Goal: Find specific page/section: Find specific page/section

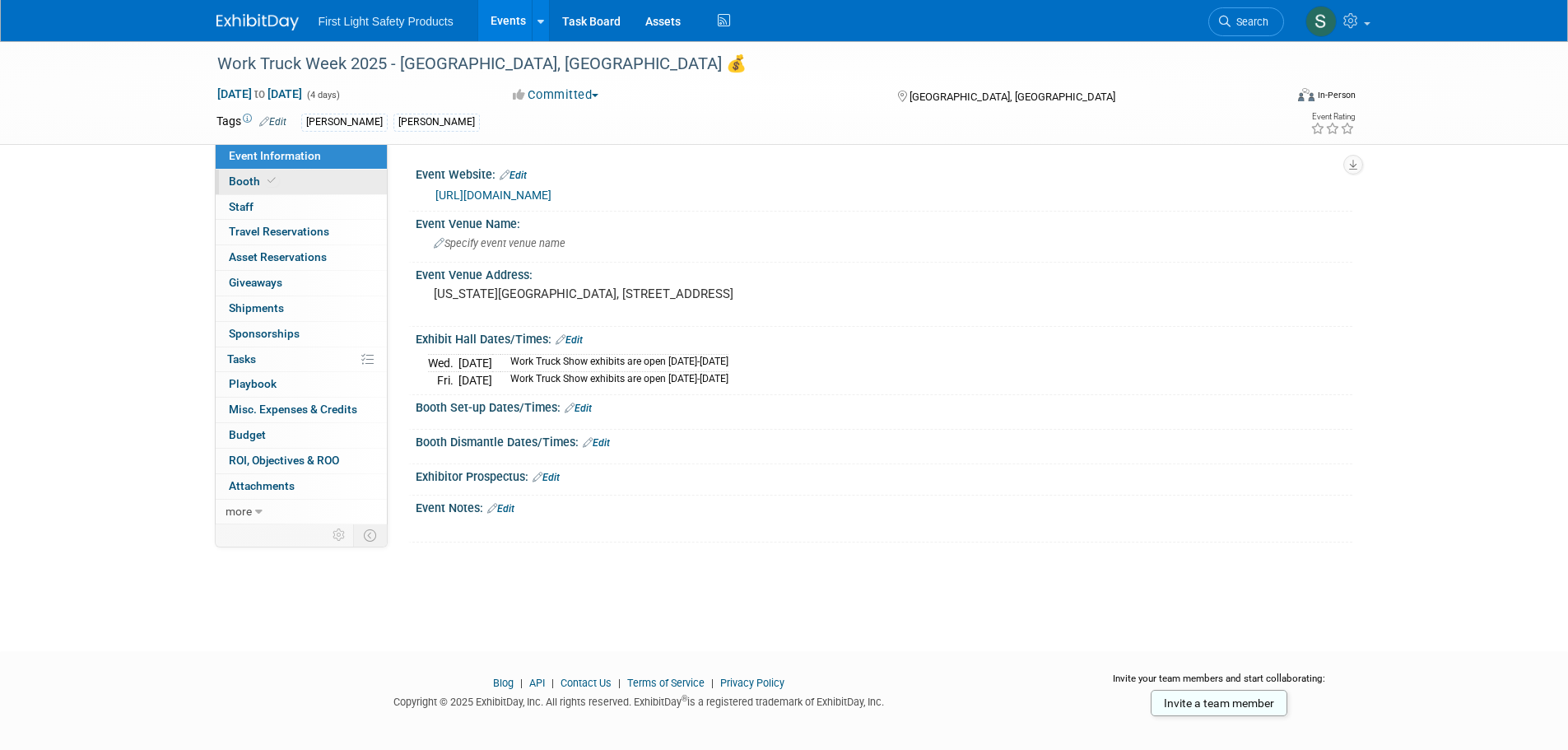
click at [326, 190] on link "Booth" at bounding box center [301, 182] width 171 height 24
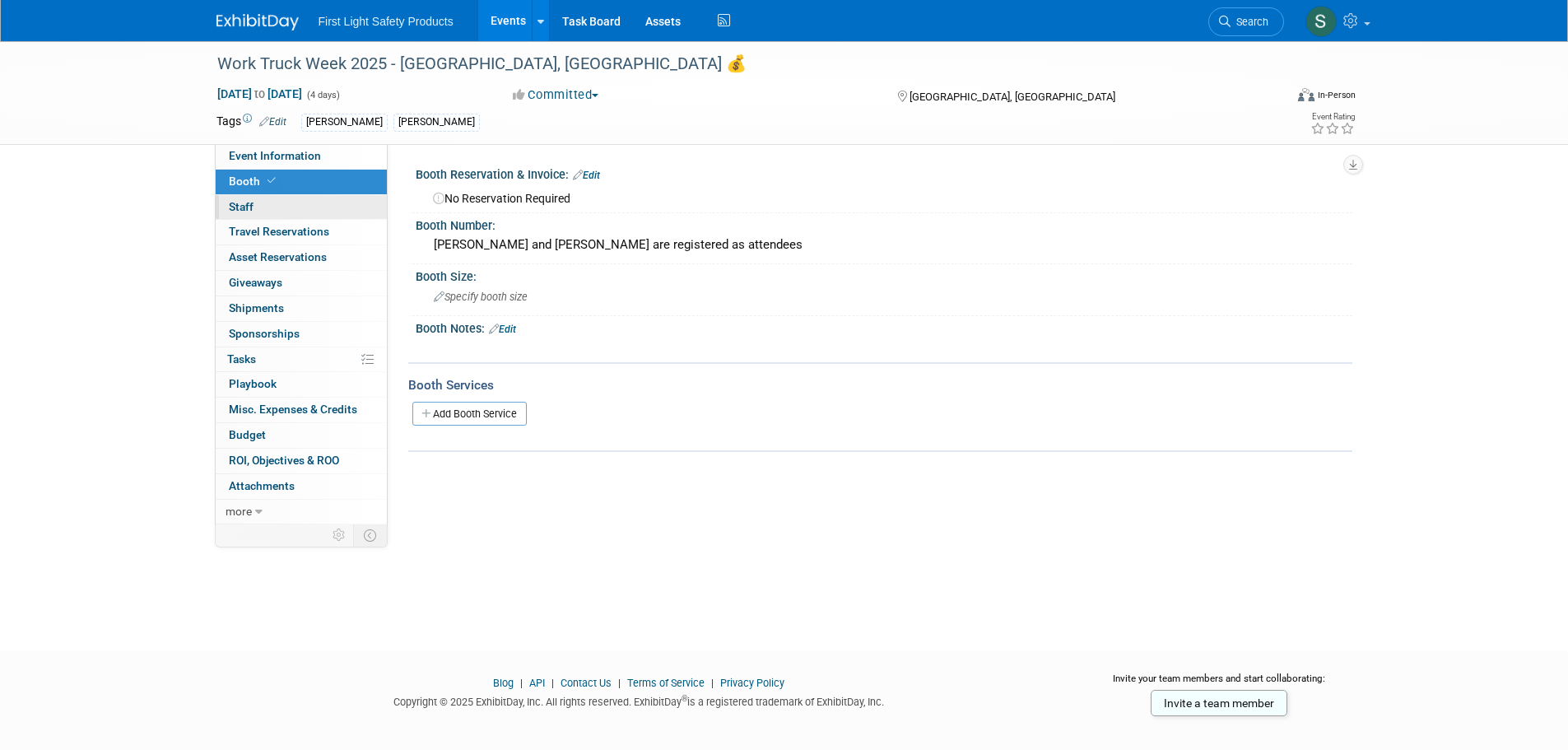
click at [286, 204] on link "0 Staff 0" at bounding box center [301, 207] width 171 height 24
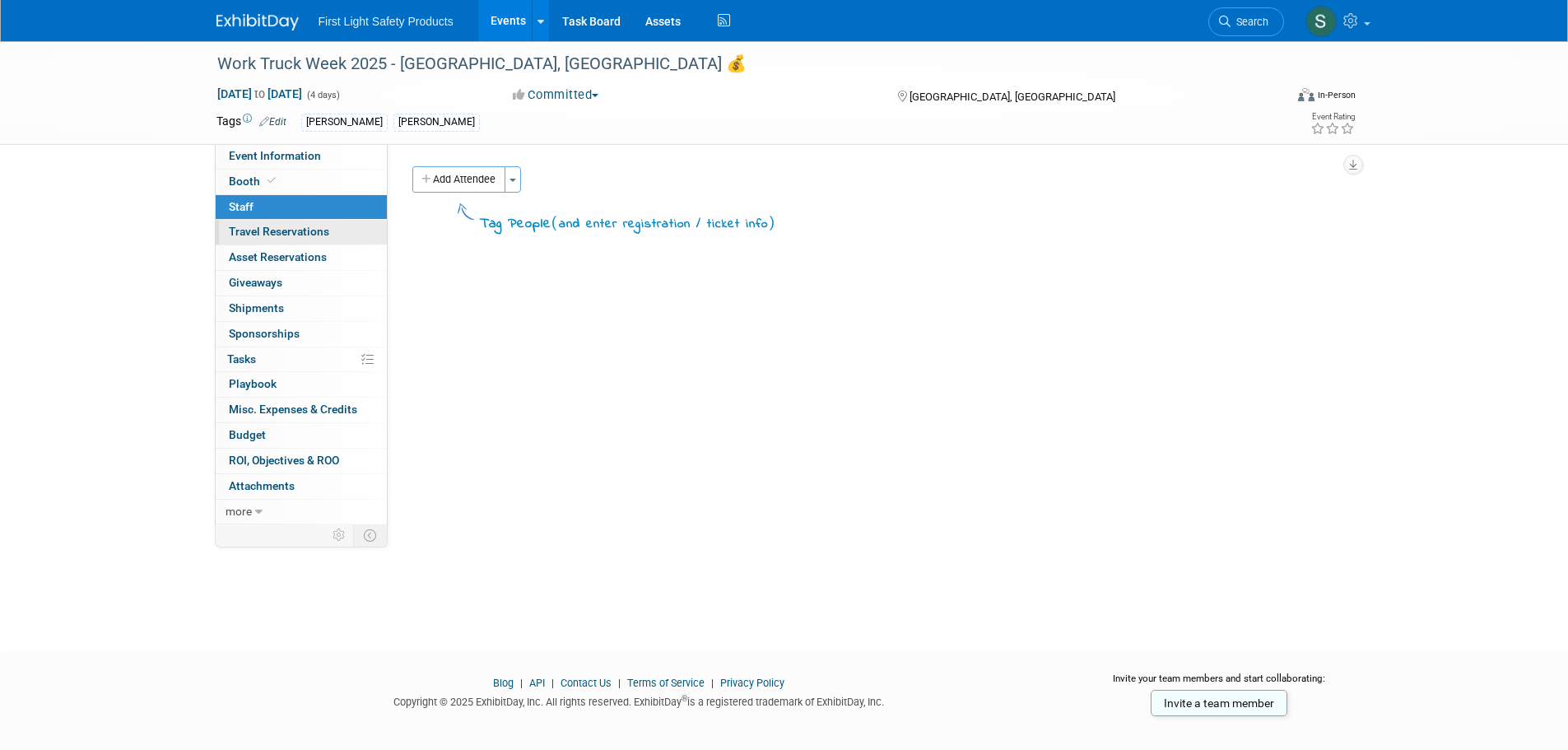
click at [303, 232] on span "Travel Reservations 0" at bounding box center [278, 230] width 101 height 13
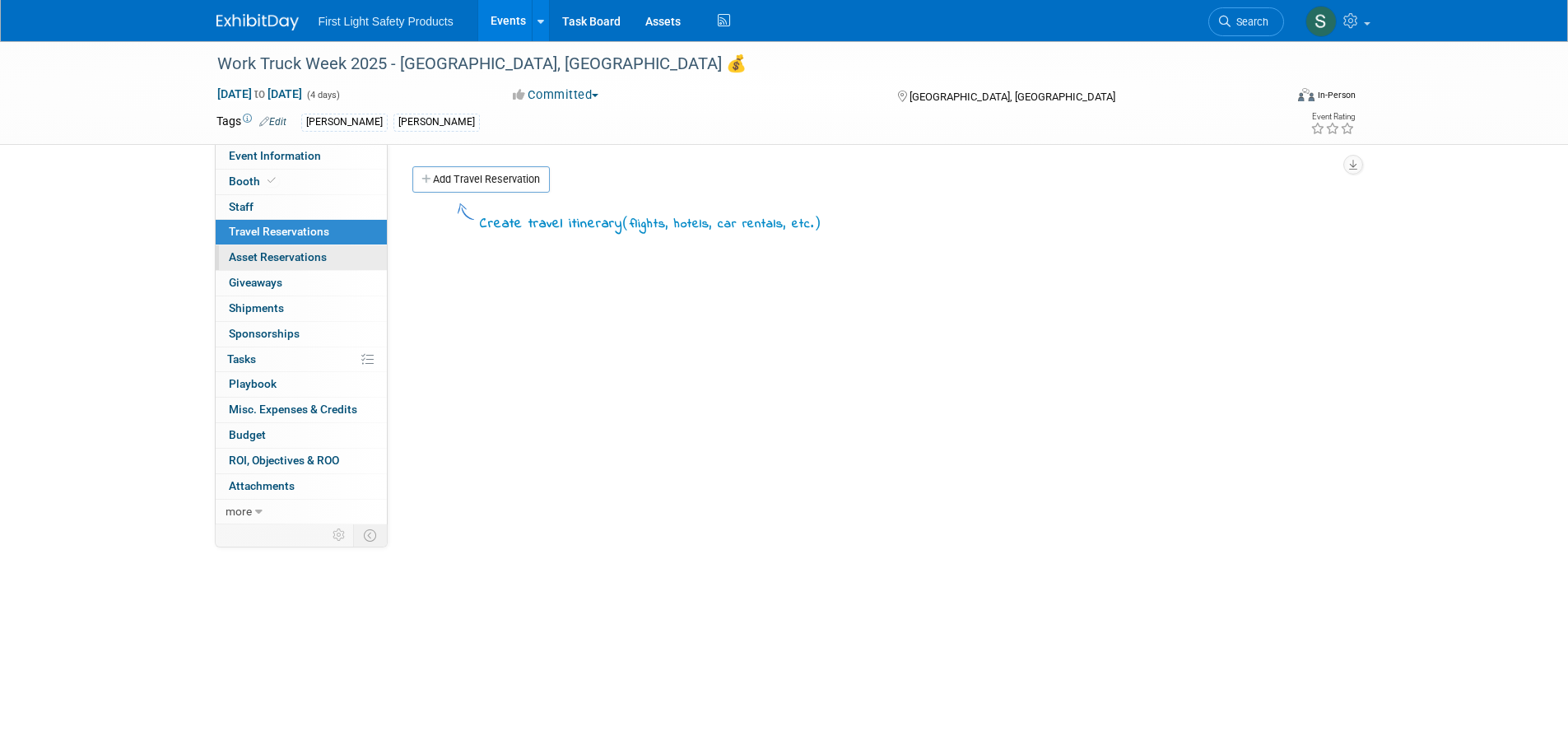
click at [290, 259] on span "Asset Reservations 0" at bounding box center [277, 256] width 98 height 13
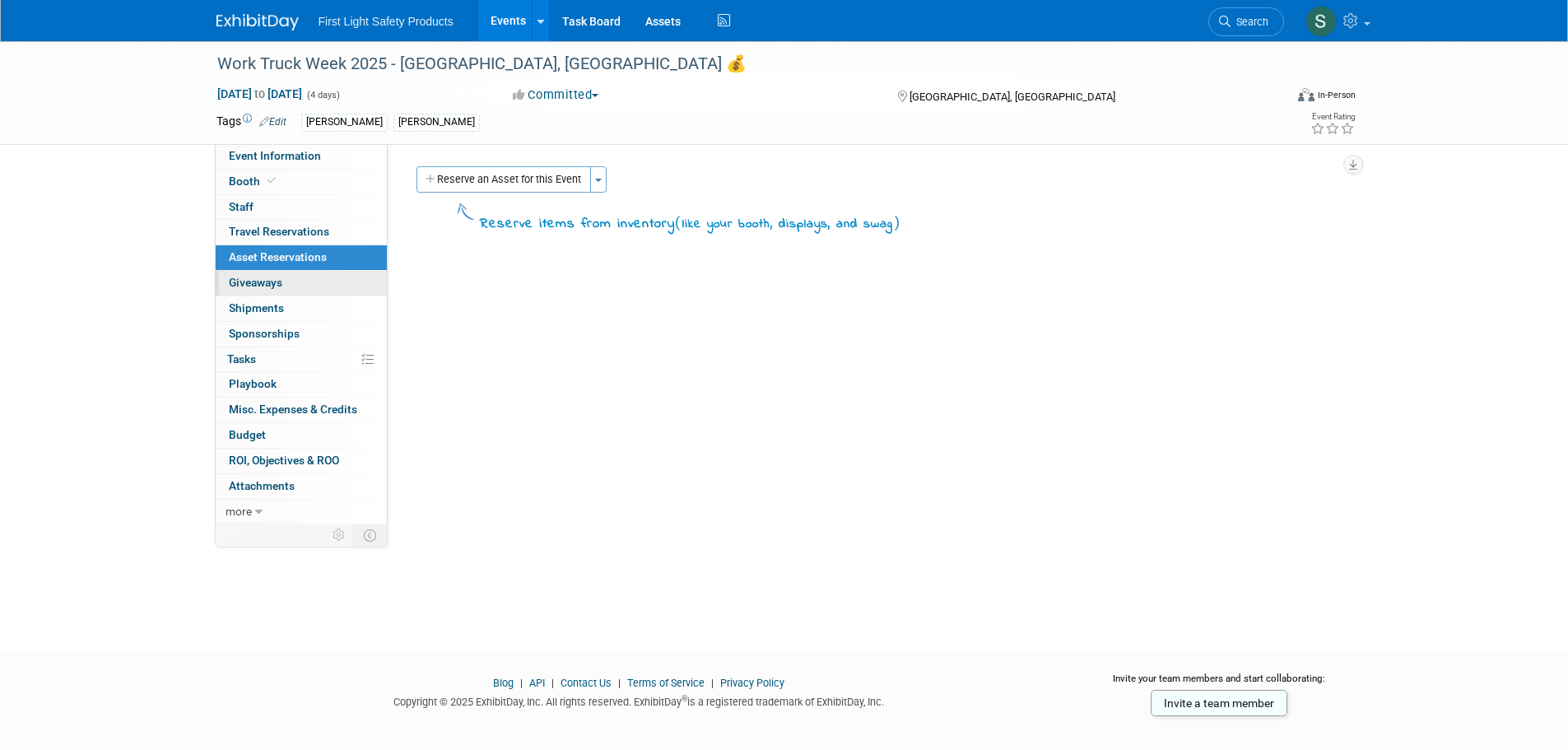
click at [271, 279] on span "Giveaways 0" at bounding box center [255, 281] width 54 height 13
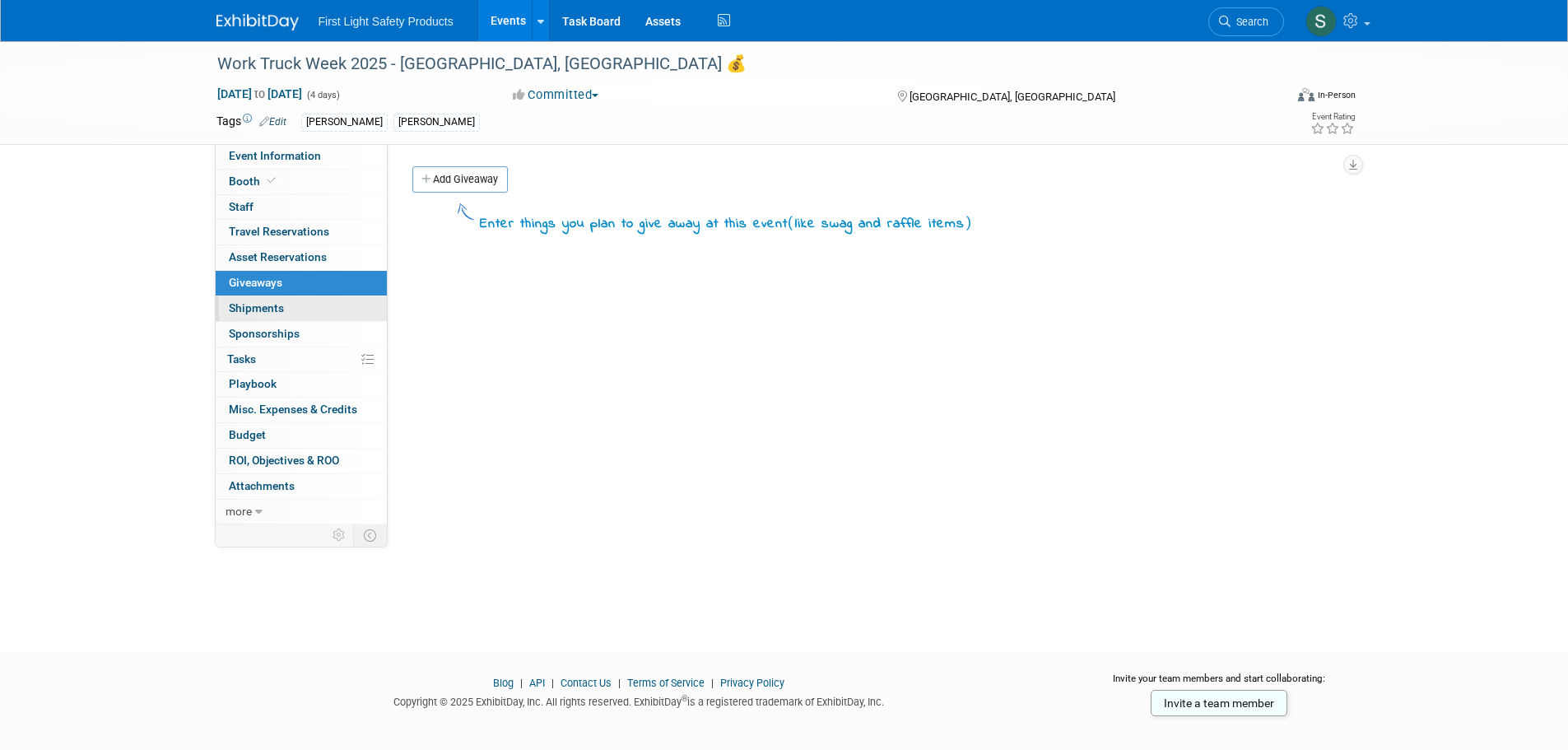
click at [280, 311] on span "Shipments 0" at bounding box center [256, 307] width 55 height 13
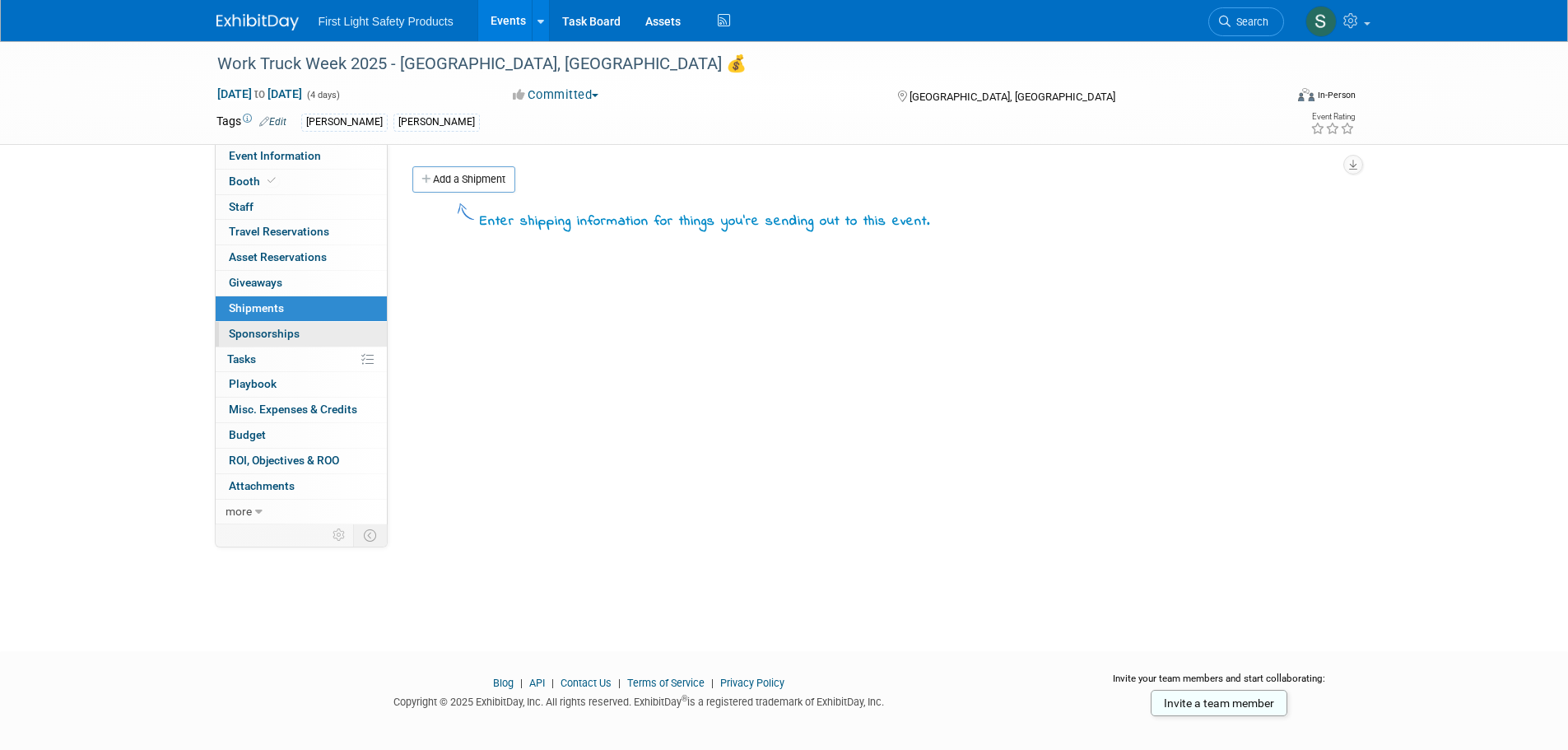
click at [283, 328] on span "Sponsorships 0" at bounding box center [264, 333] width 70 height 13
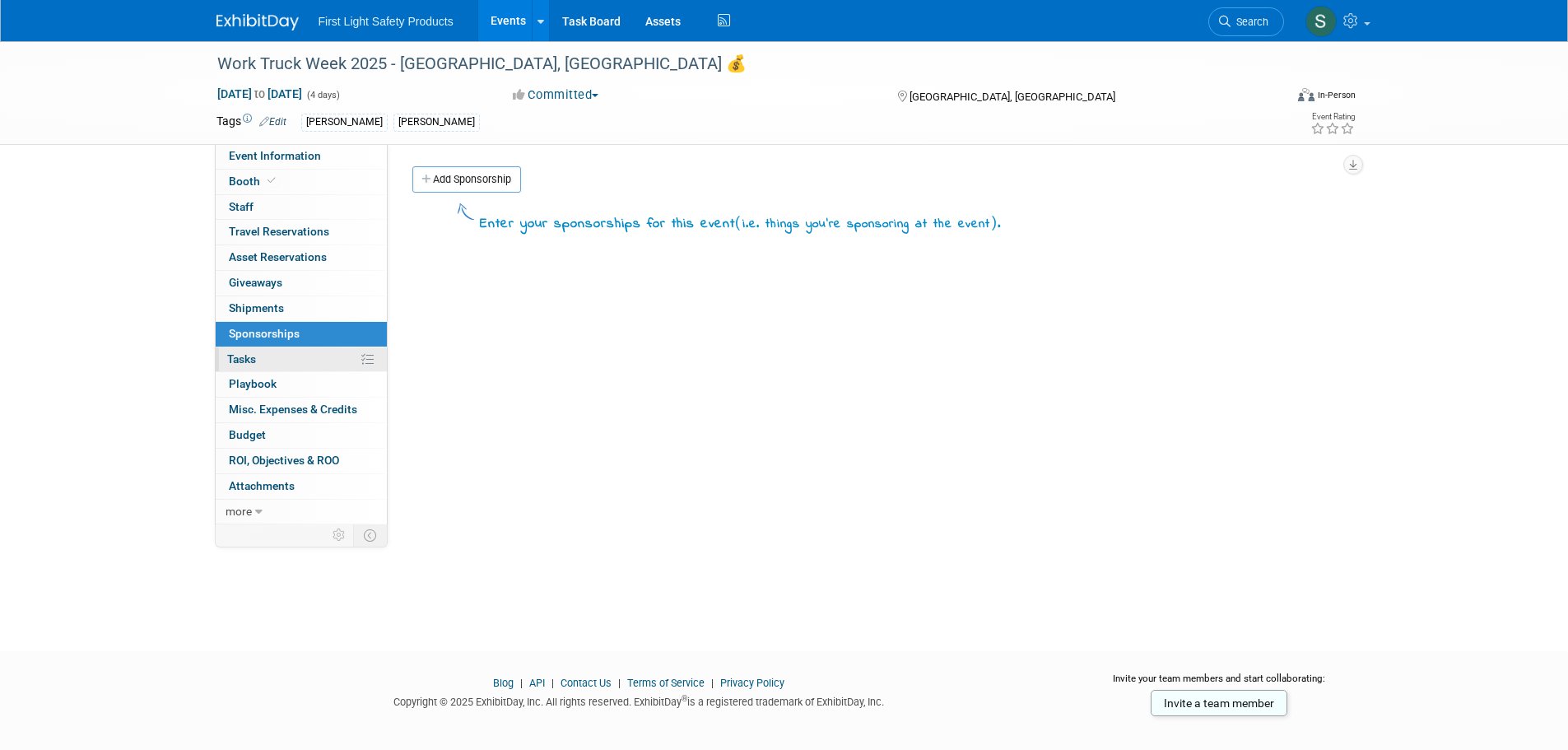
click at [279, 358] on link "0% Tasks 0%" at bounding box center [301, 359] width 171 height 24
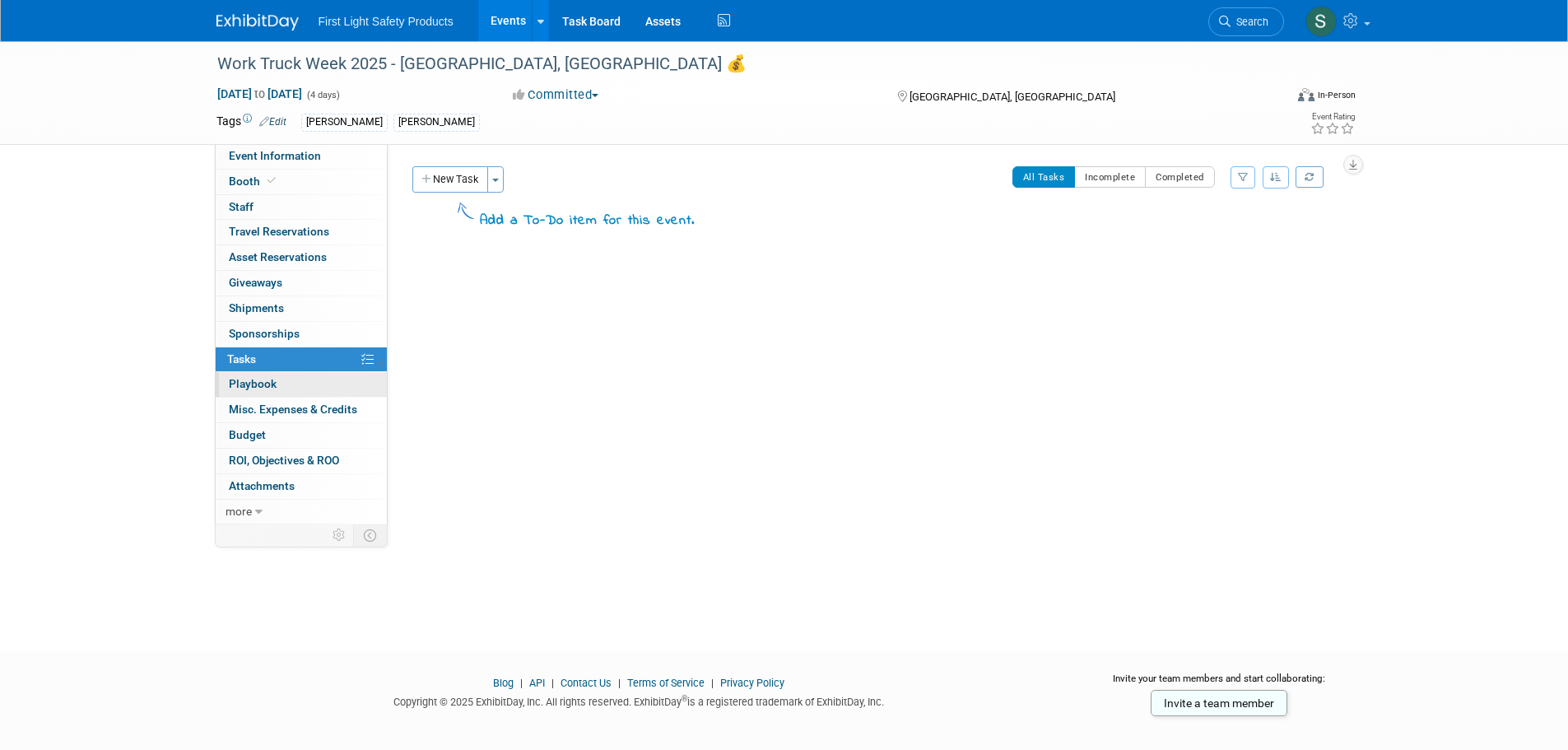
click at [280, 374] on link "0 Playbook 0" at bounding box center [301, 384] width 171 height 24
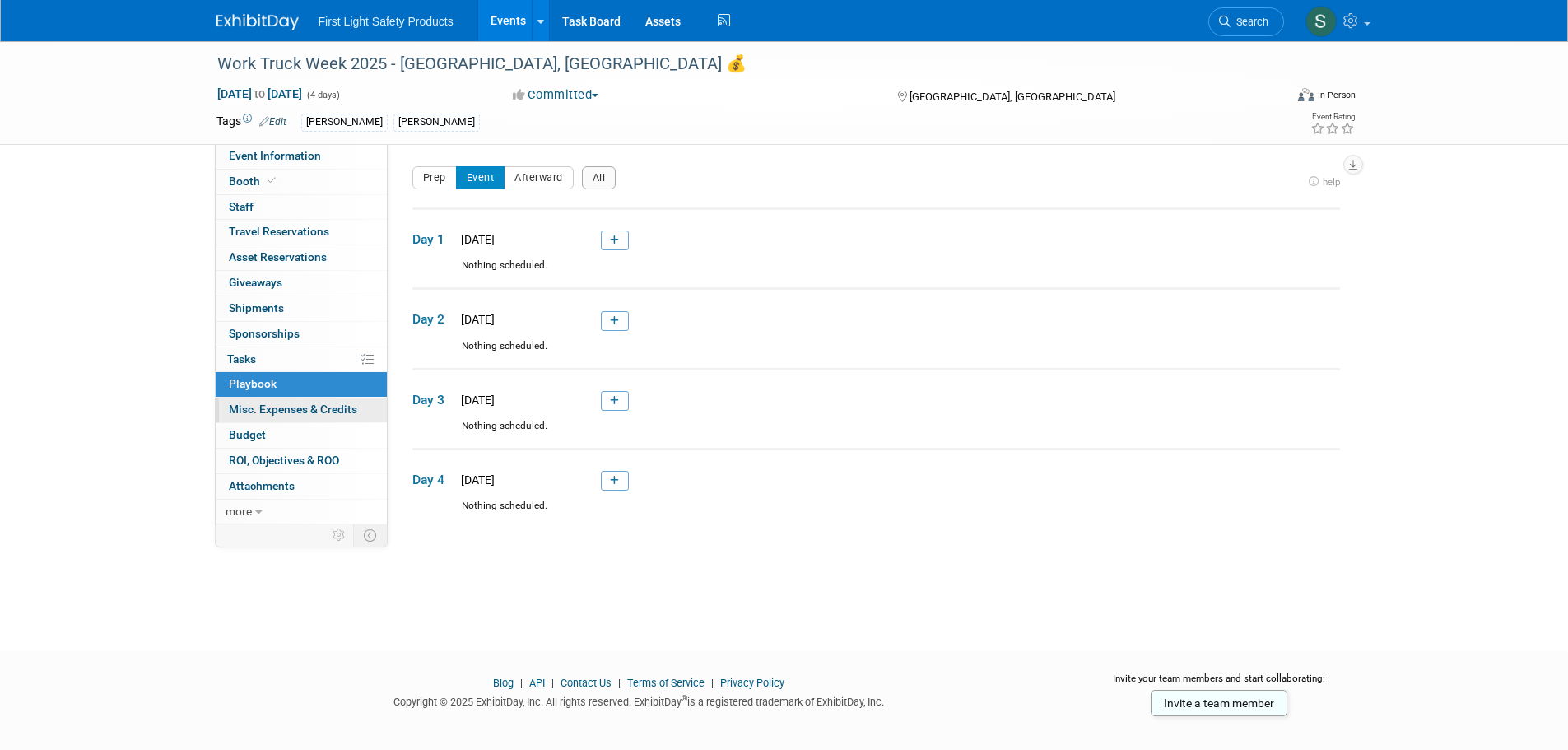
click at [285, 403] on span "Misc. Expenses & Credits 0" at bounding box center [292, 408] width 128 height 13
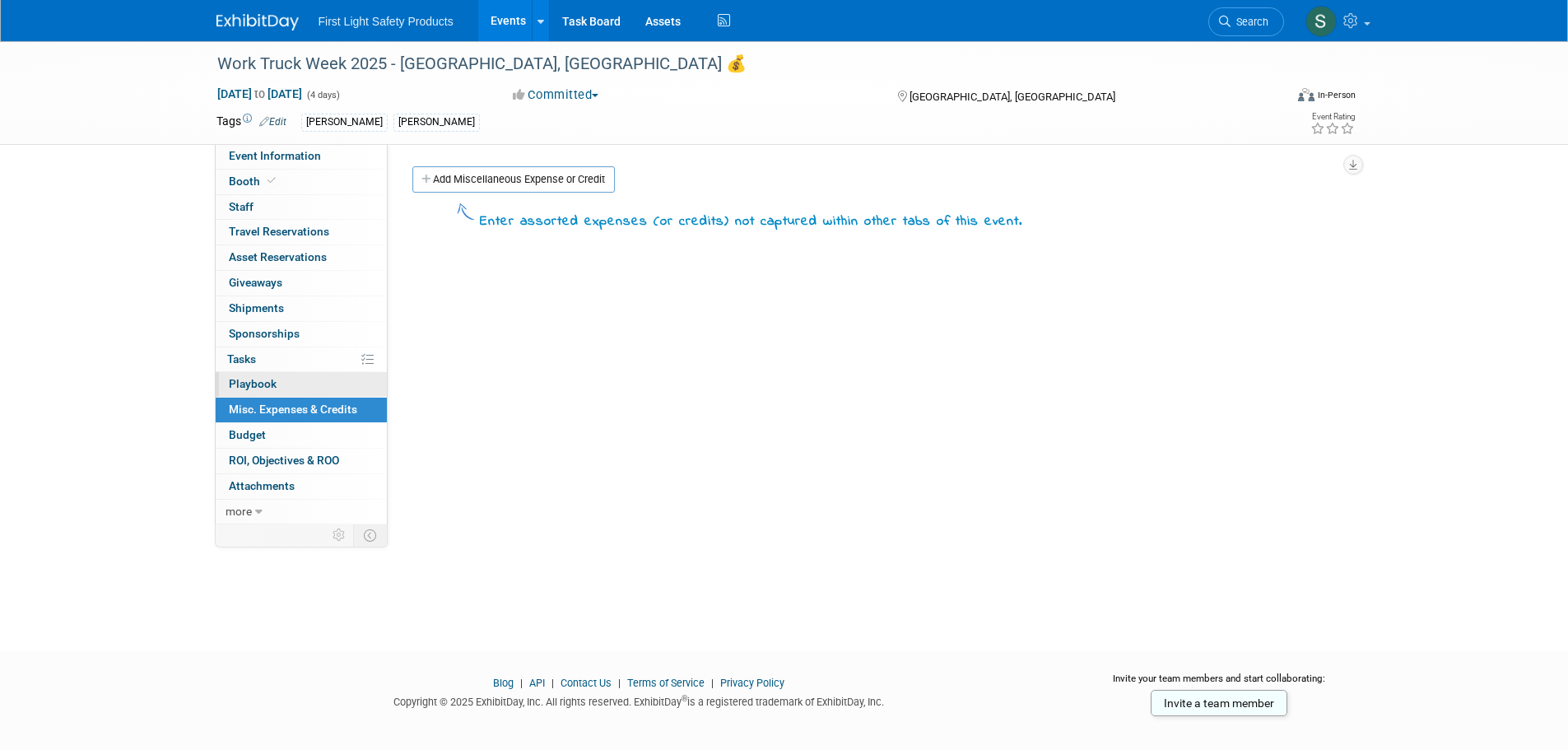
click at [273, 374] on link "0 Playbook 0" at bounding box center [301, 384] width 171 height 24
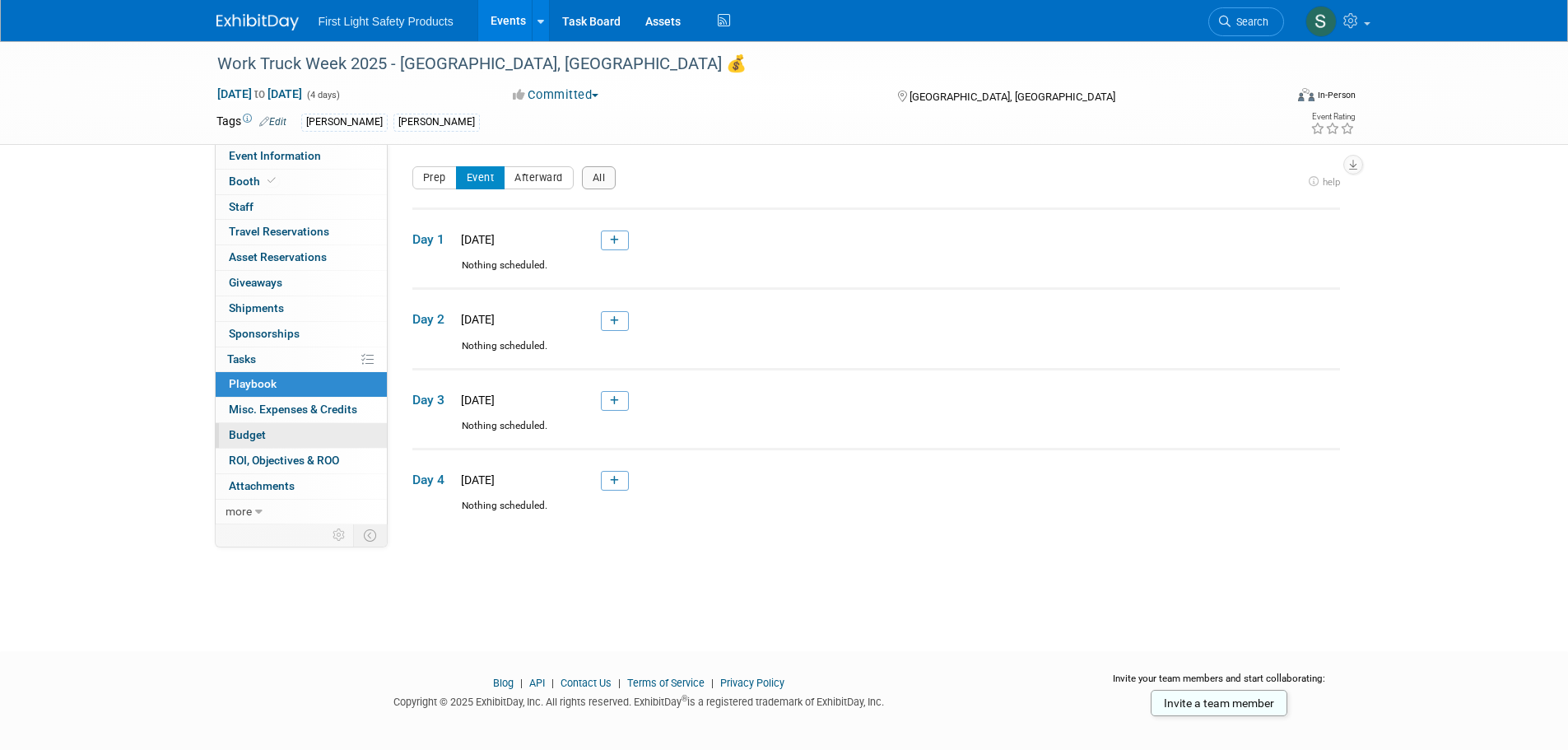
click at [261, 444] on link "Budget" at bounding box center [301, 435] width 171 height 24
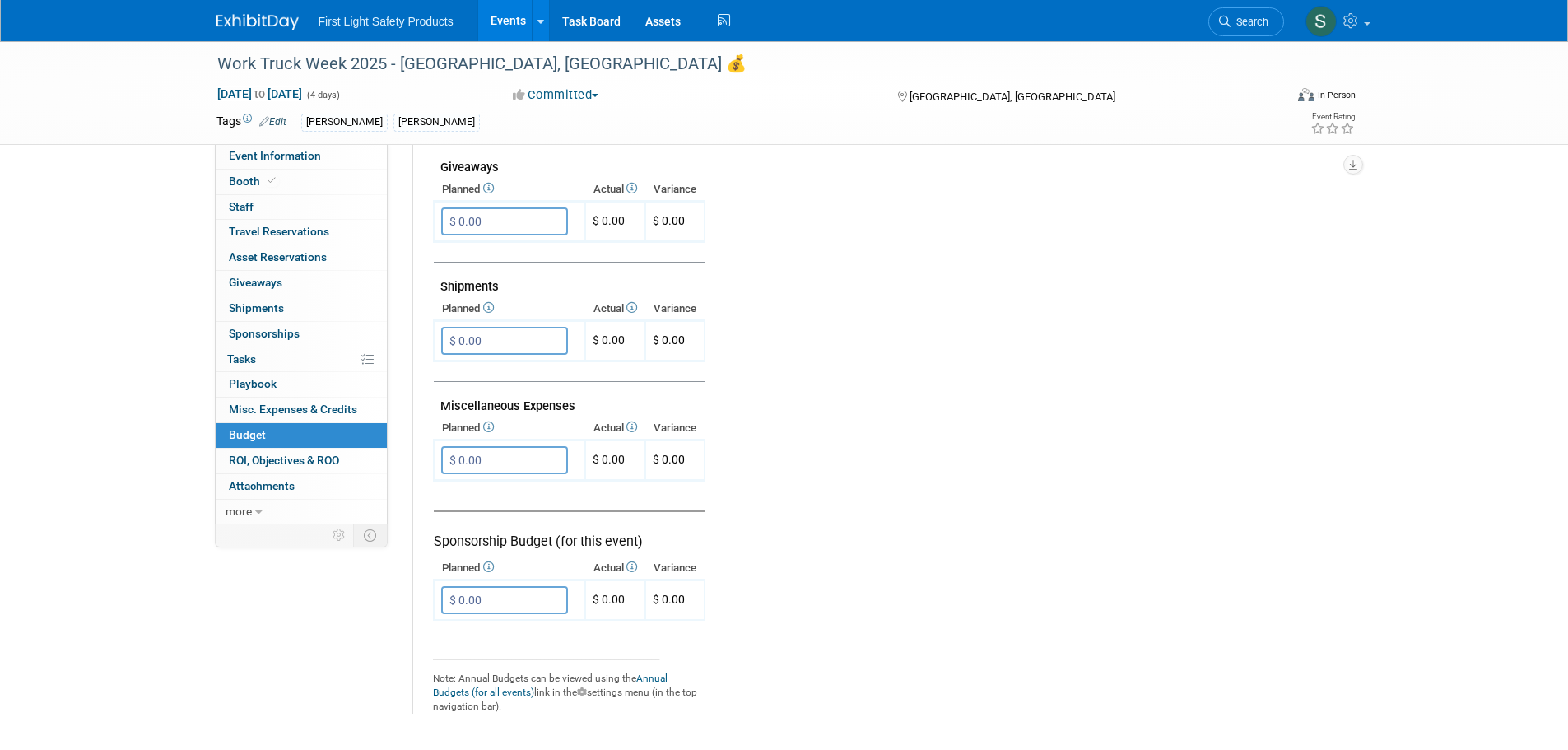
scroll to position [1003, 0]
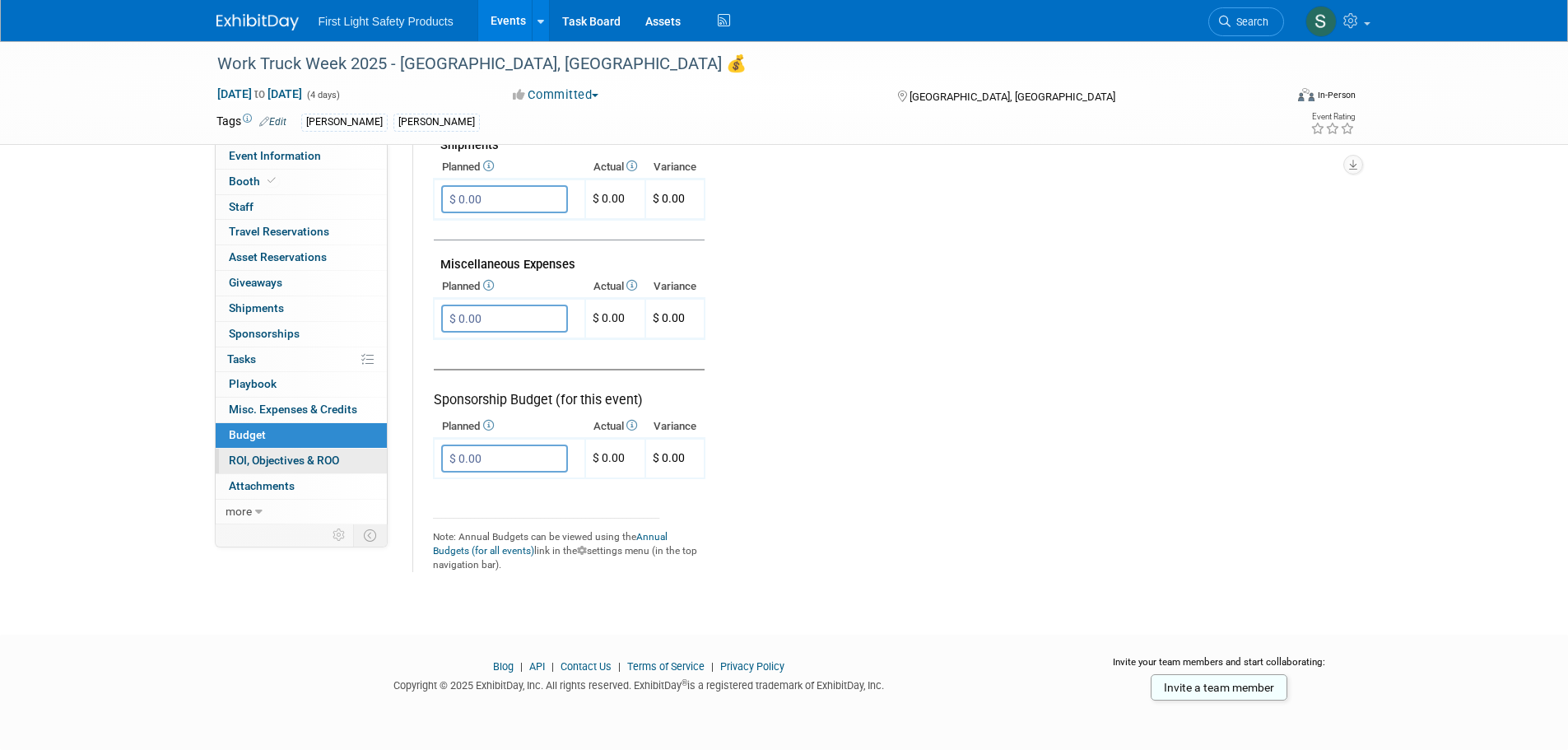
click at [293, 455] on span "ROI, Objectives & ROO 0" at bounding box center [283, 459] width 110 height 13
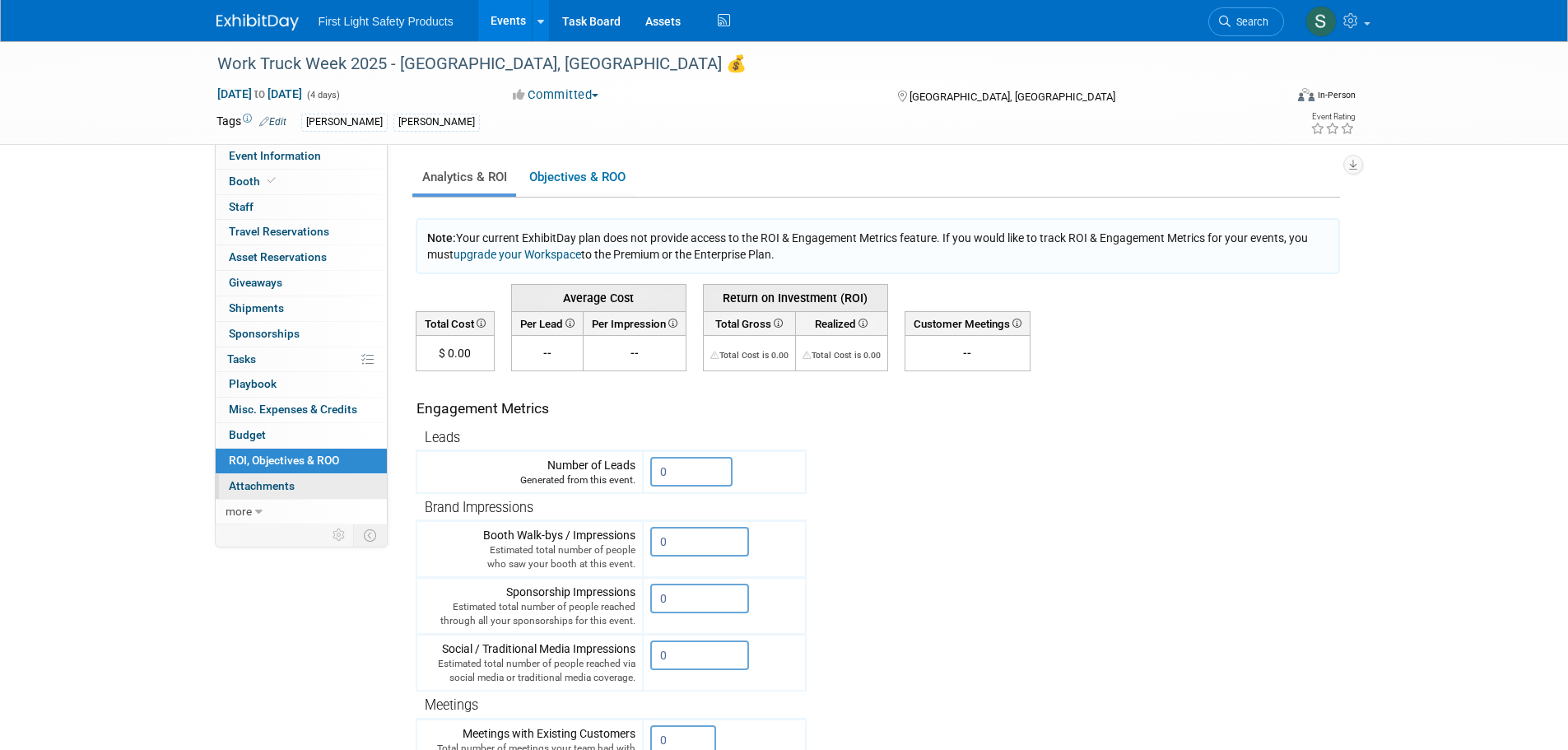
click at [283, 482] on span "Attachments 0" at bounding box center [261, 484] width 65 height 13
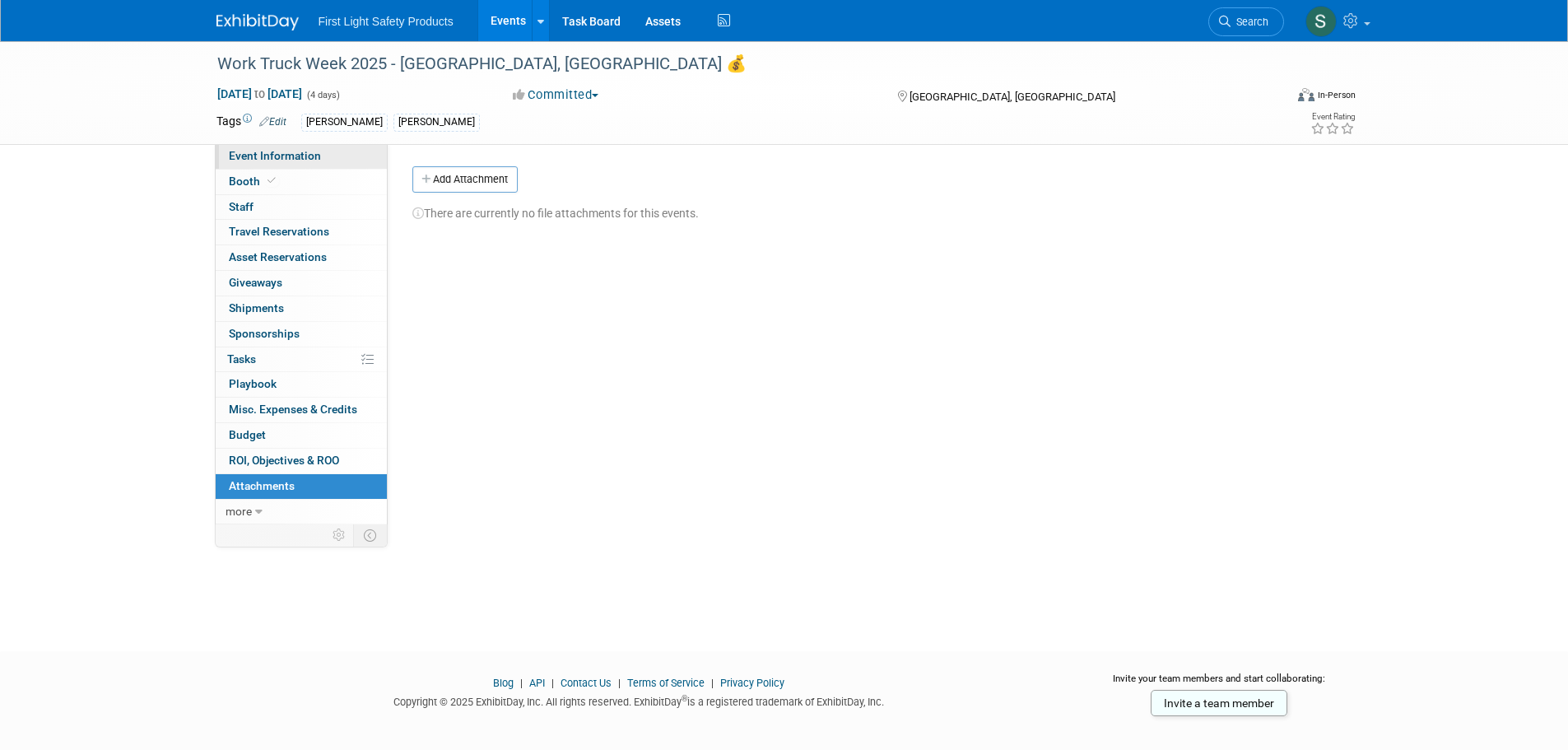
click at [287, 156] on span "Event Information" at bounding box center [275, 155] width 92 height 13
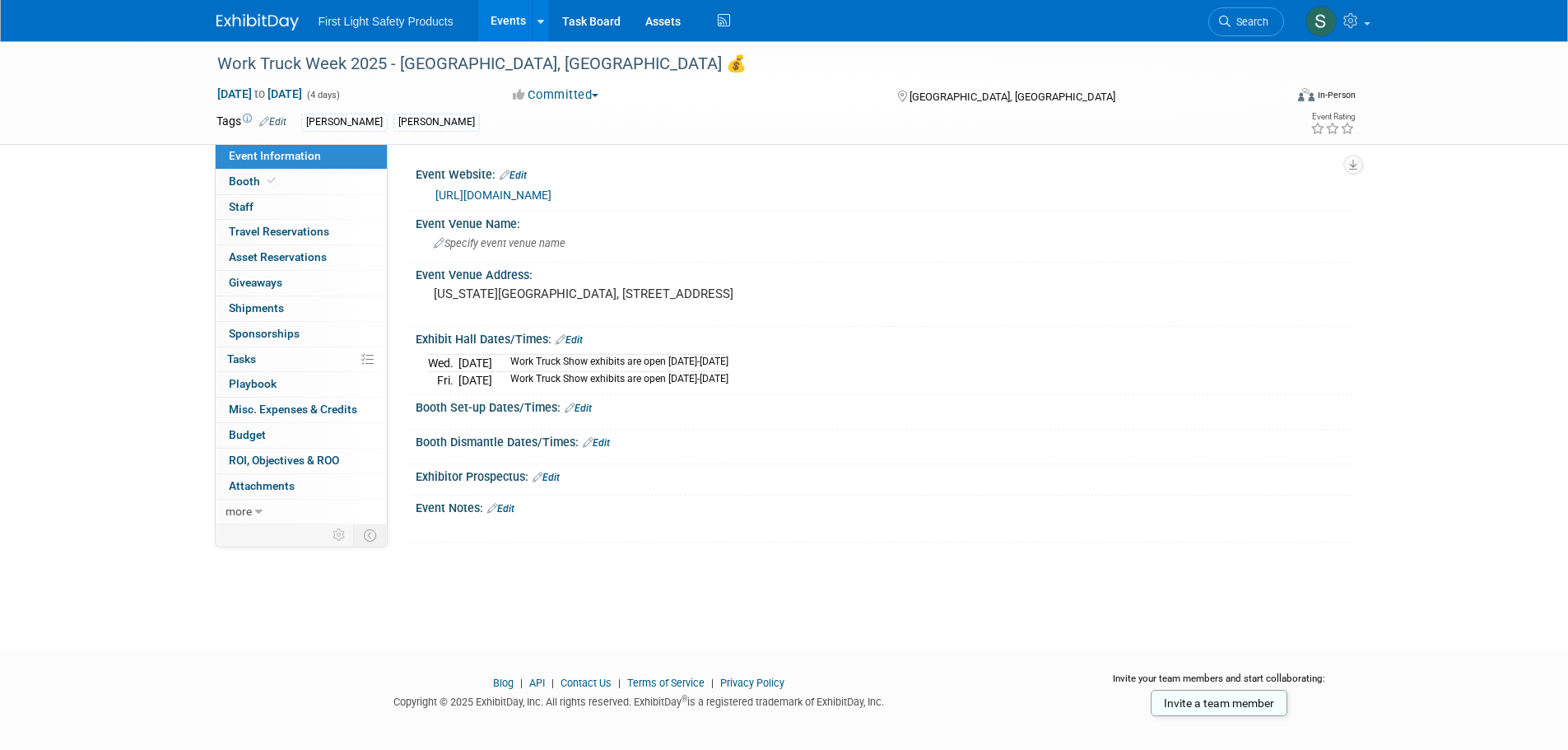
click at [1244, 23] on span "Search" at bounding box center [1250, 21] width 38 height 13
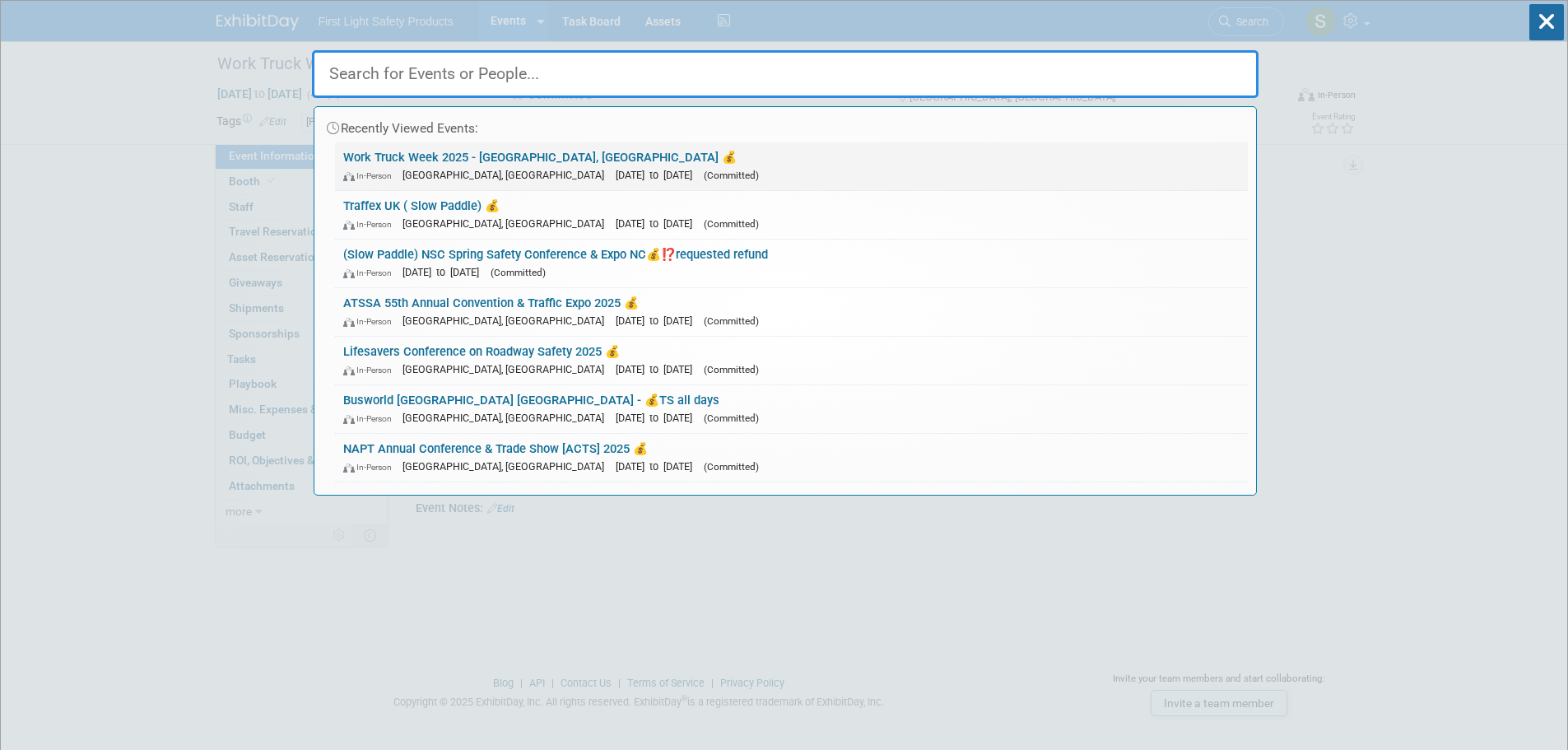
paste input "Traffex UK"
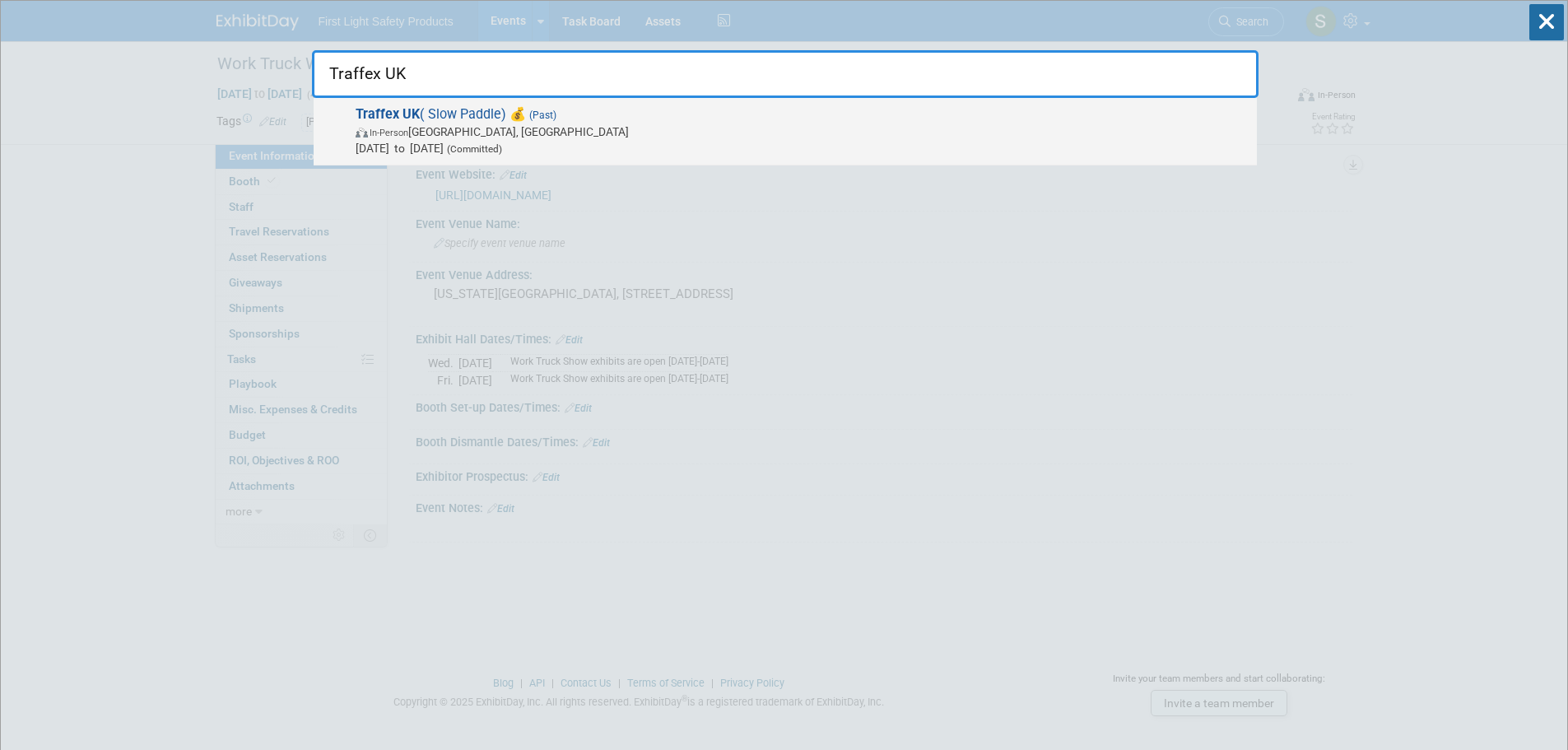
type input "Traffex UK"
click at [496, 123] on span "In-Person England, United Kingdom" at bounding box center [802, 131] width 893 height 17
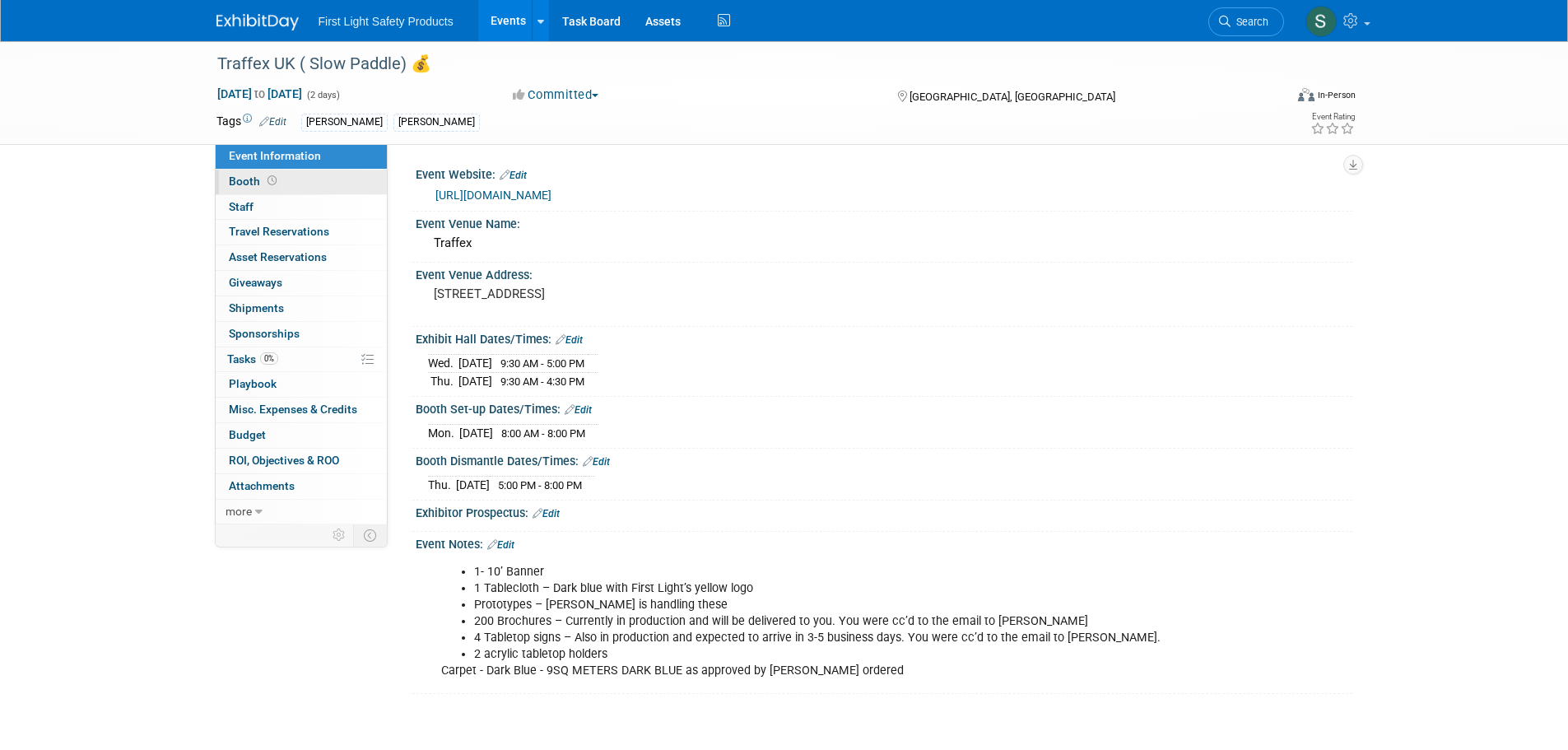
click at [304, 178] on link "Booth" at bounding box center [301, 182] width 171 height 24
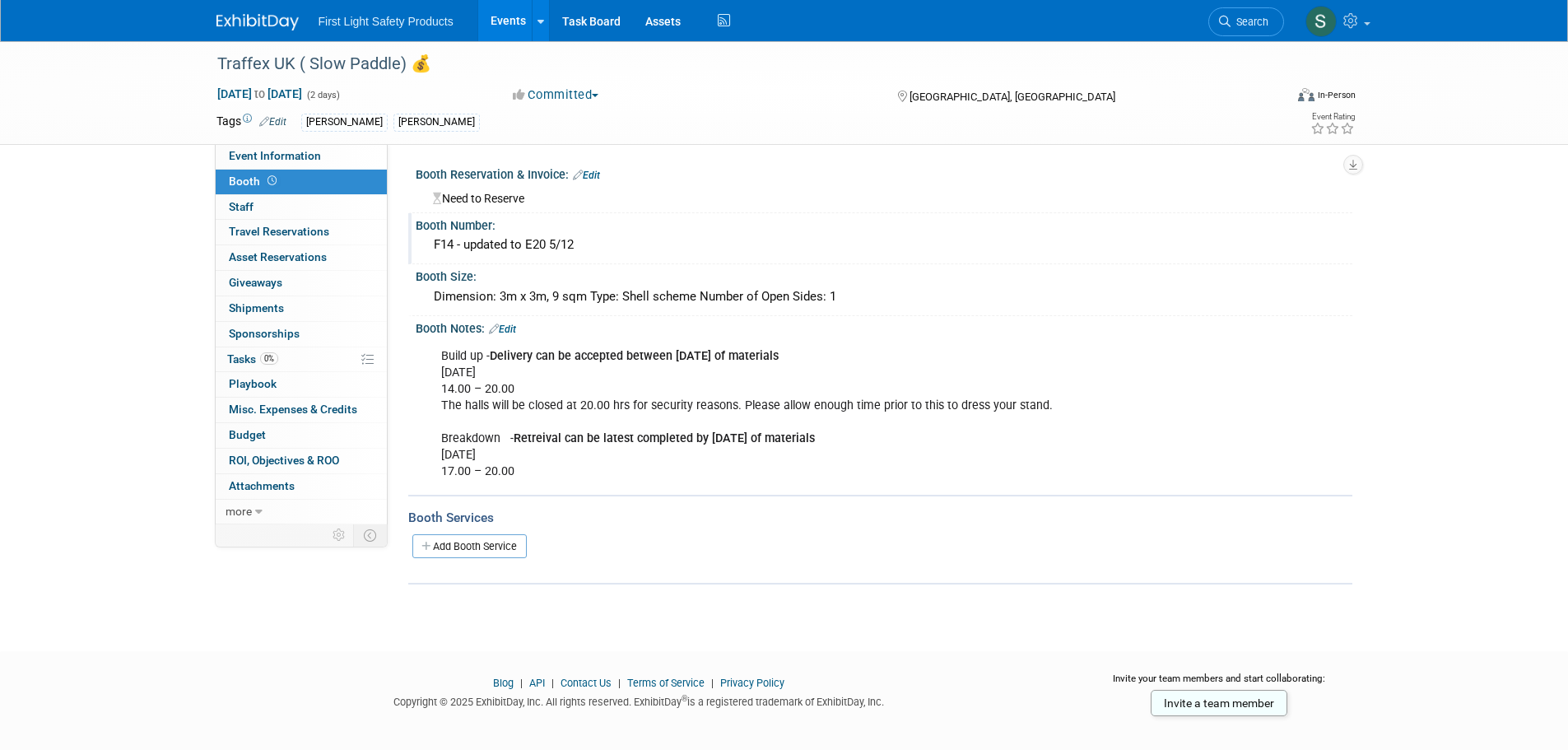
click at [531, 243] on div "F14 - updated to E20 5/12" at bounding box center [884, 245] width 912 height 25
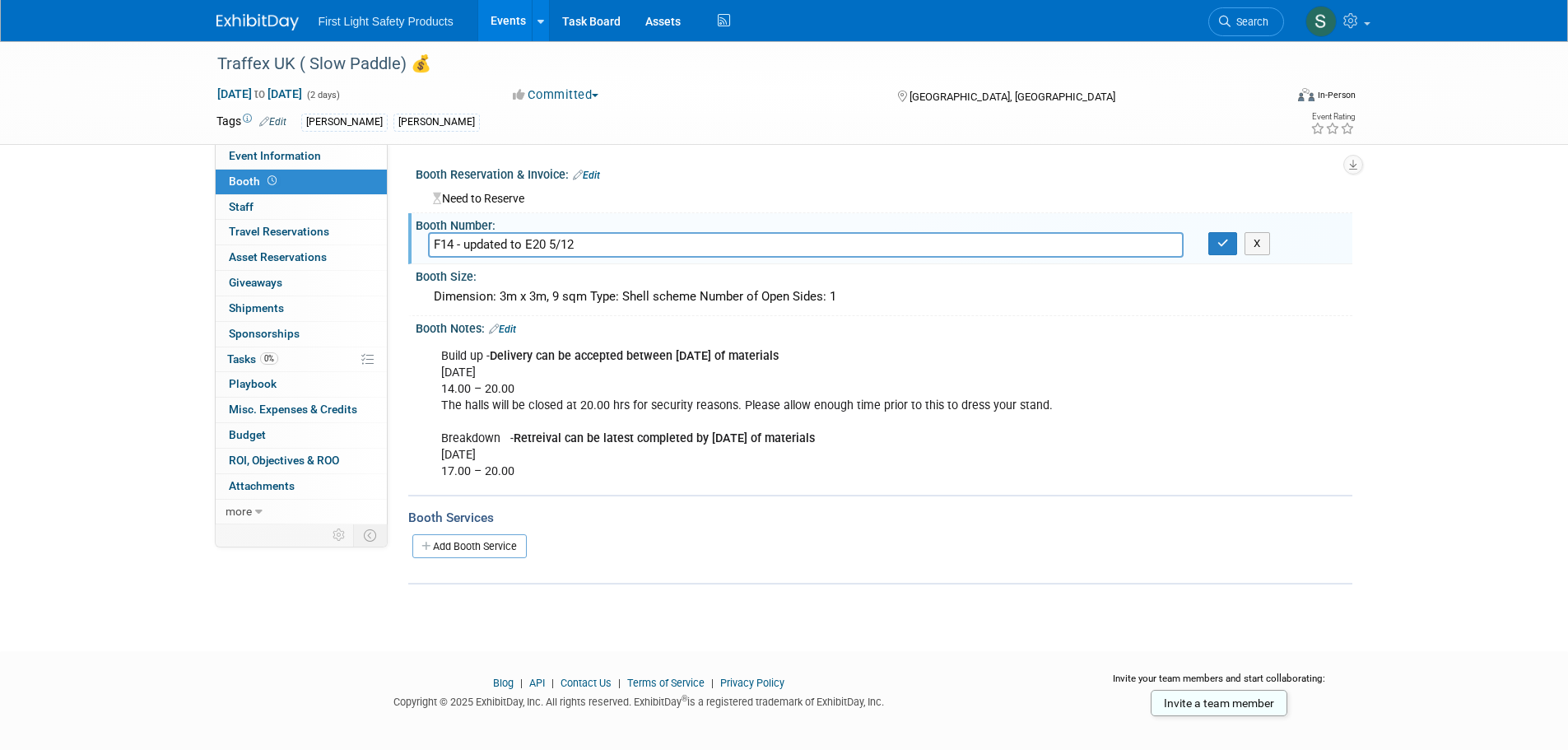
click at [531, 243] on input "F14 - updated to E20 5/12" at bounding box center [805, 245] width 755 height 25
